Goal: Task Accomplishment & Management: Complete application form

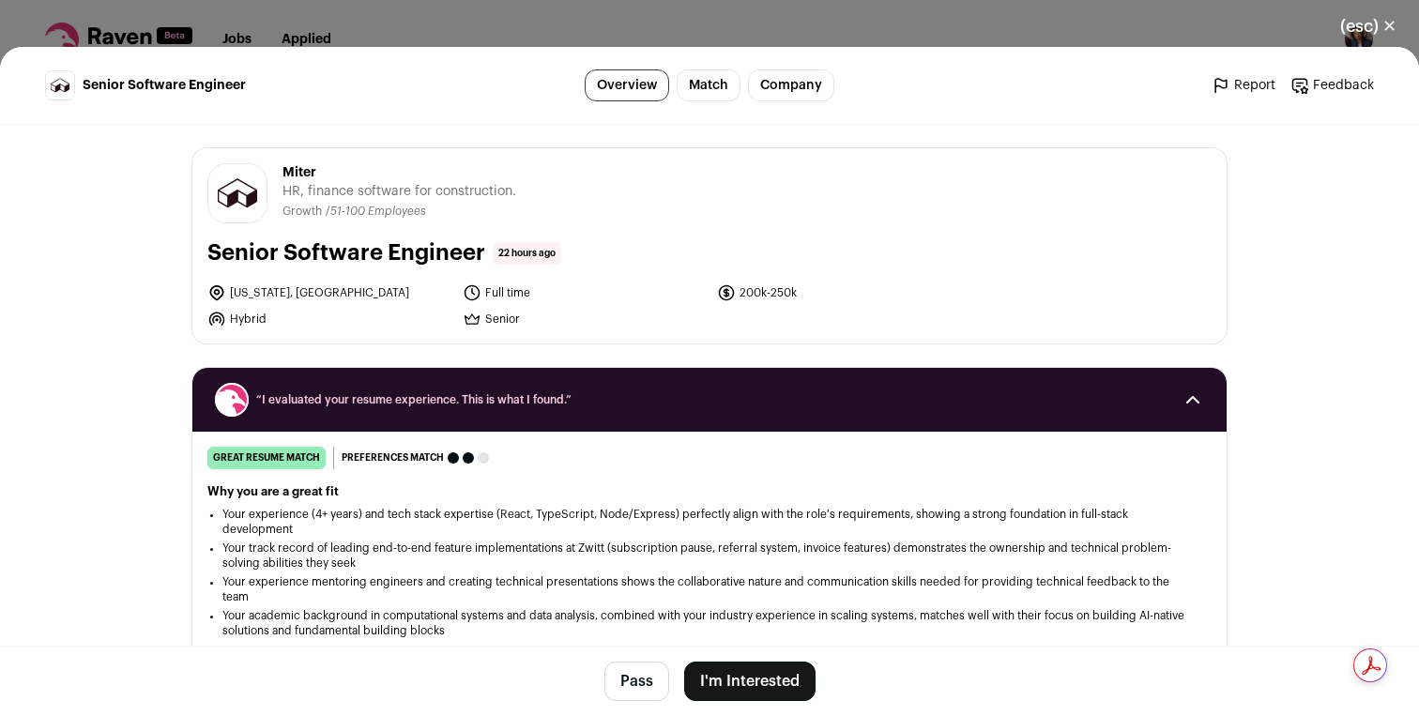
click at [755, 681] on button "I'm Interested" at bounding box center [749, 681] width 131 height 39
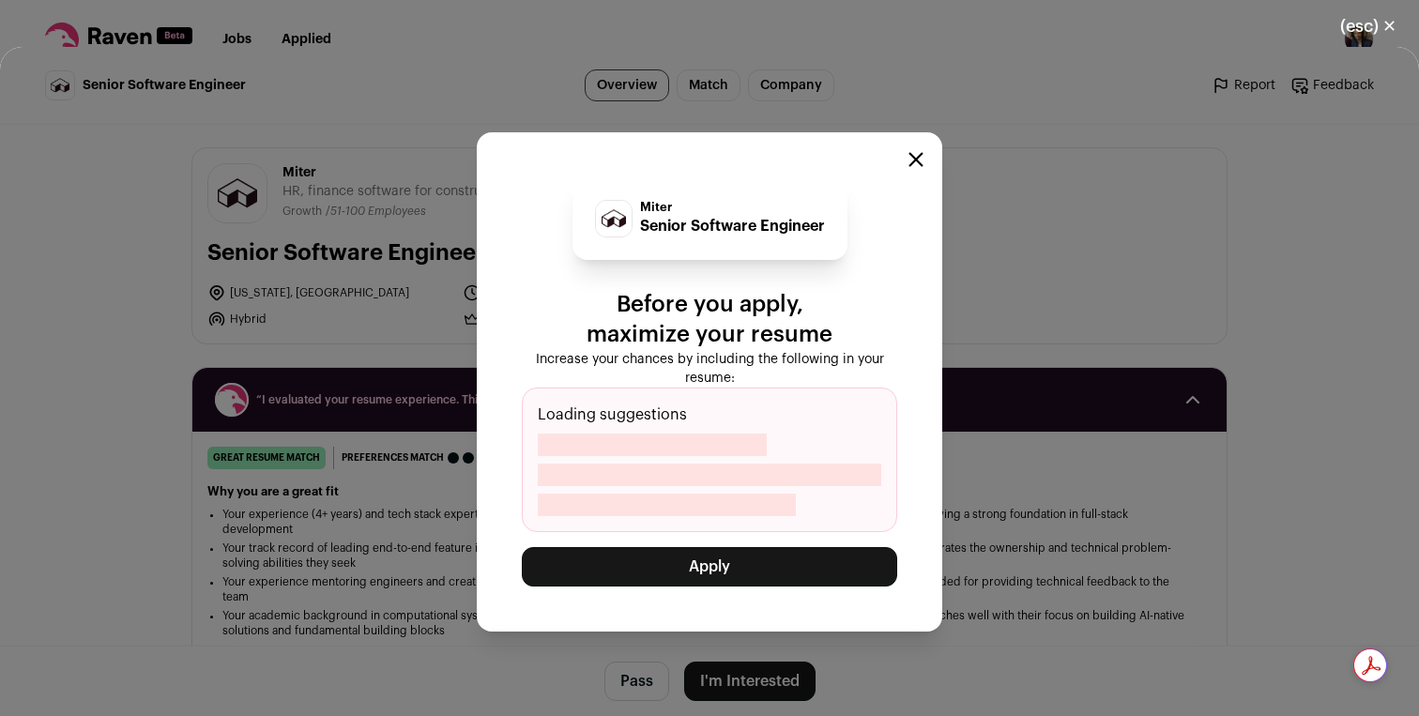
click at [752, 566] on button "Apply" at bounding box center [709, 566] width 375 height 39
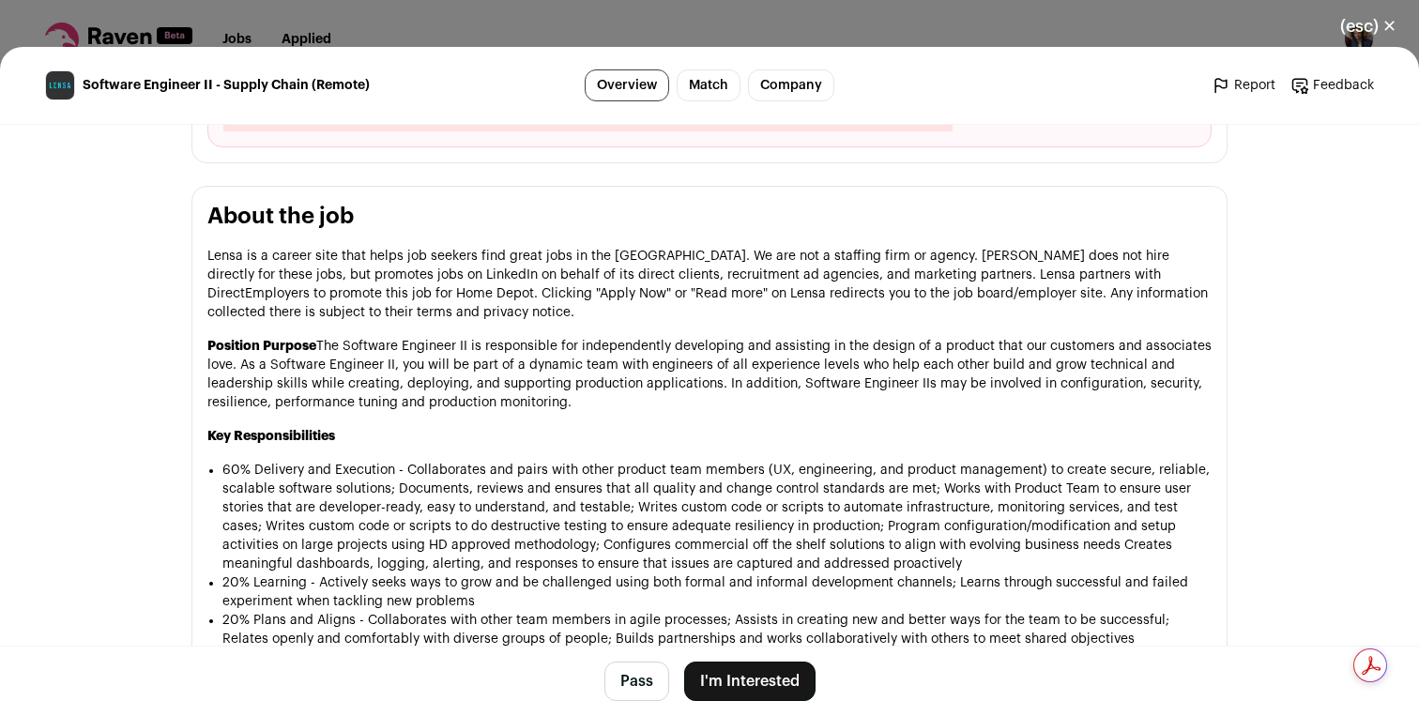
scroll to position [821, 0]
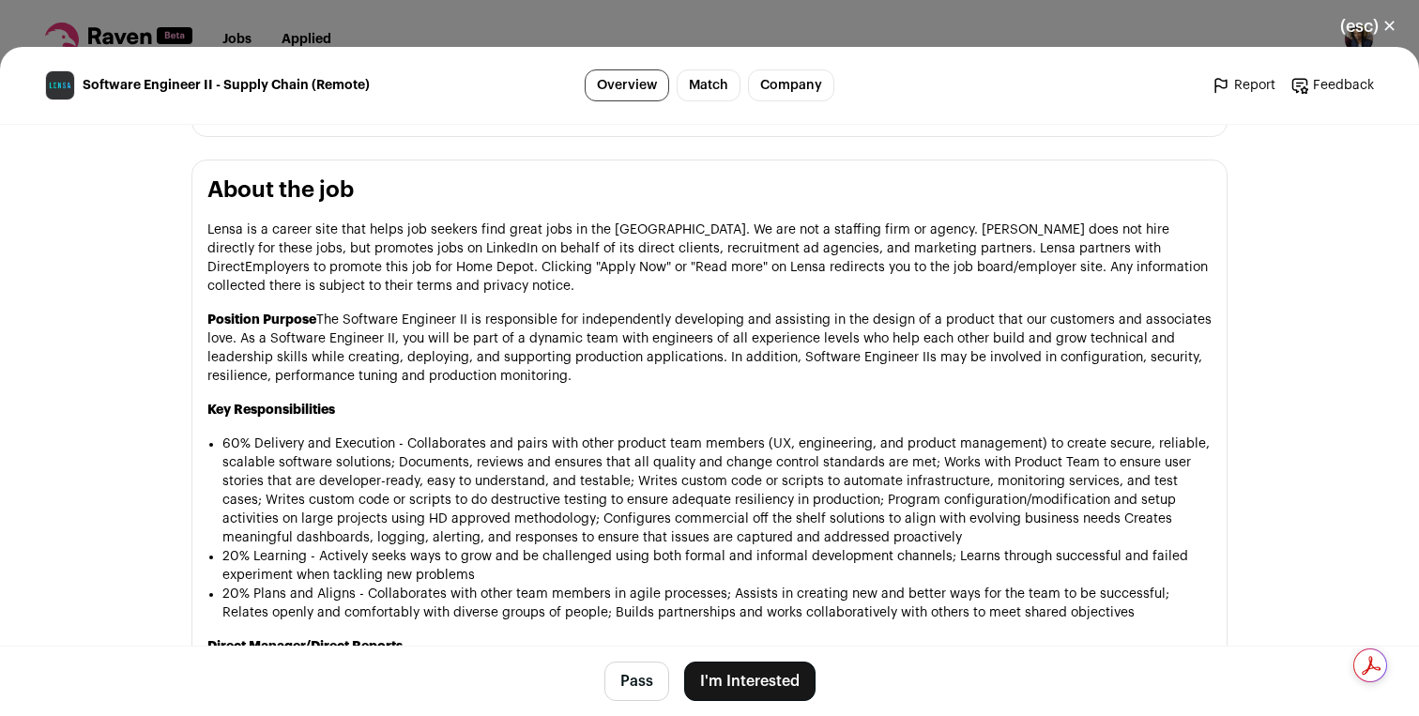
click at [743, 677] on button "I'm Interested" at bounding box center [749, 681] width 131 height 39
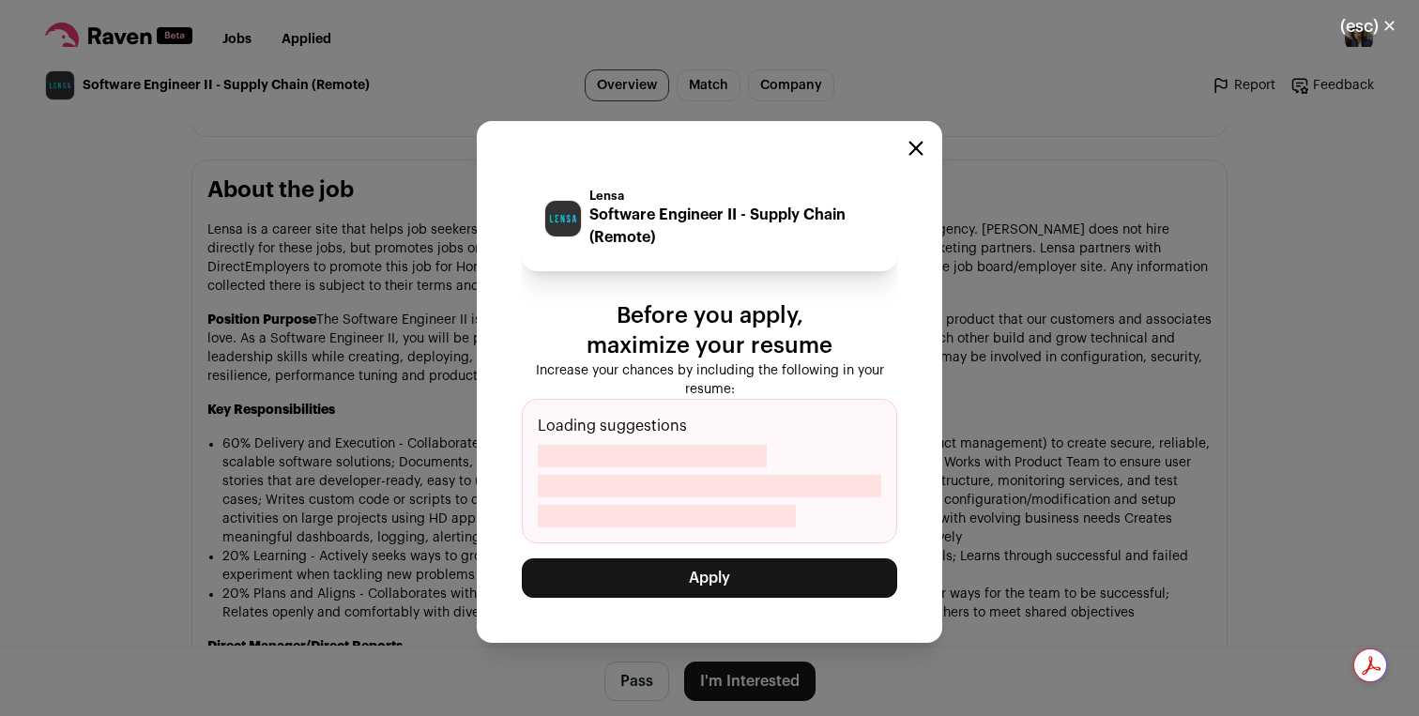
click at [730, 573] on button "Apply" at bounding box center [709, 577] width 375 height 39
